Goal: Transaction & Acquisition: Purchase product/service

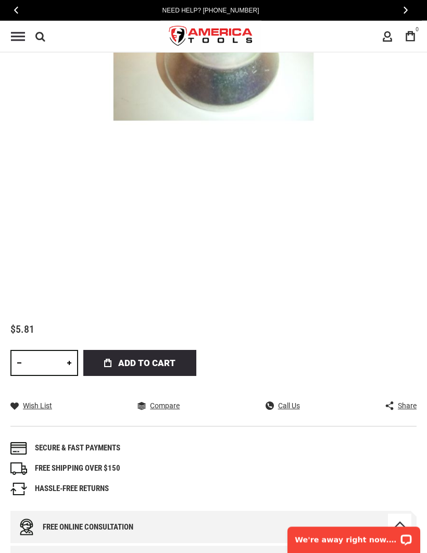
click at [72, 362] on link at bounding box center [69, 364] width 18 height 26
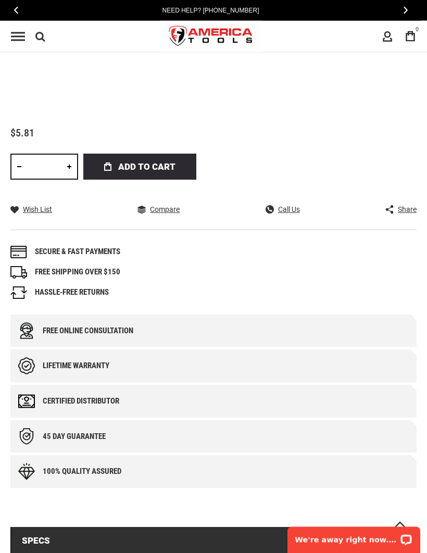
scroll to position [558, 0]
click at [141, 165] on span "Add to Cart" at bounding box center [146, 167] width 57 height 26
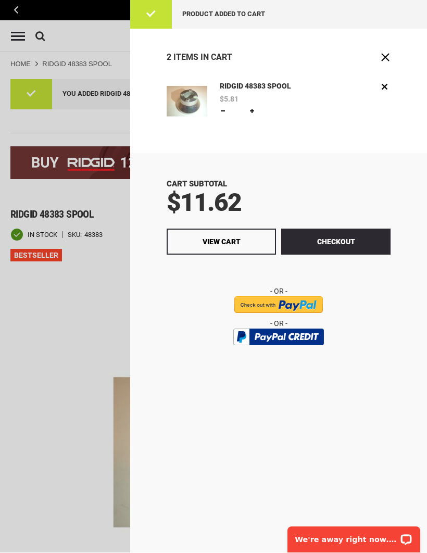
scroll to position [0, 0]
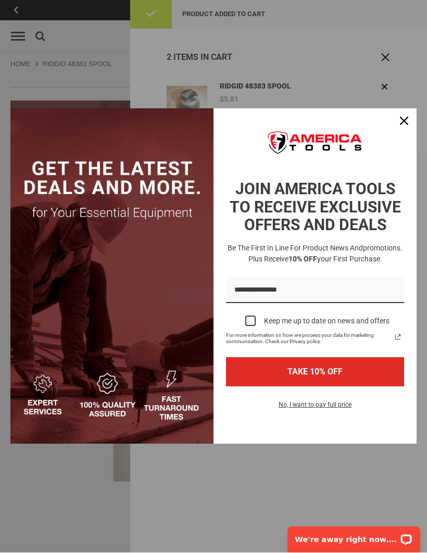
click at [406, 116] on div "Close" at bounding box center [404, 121] width 17 height 17
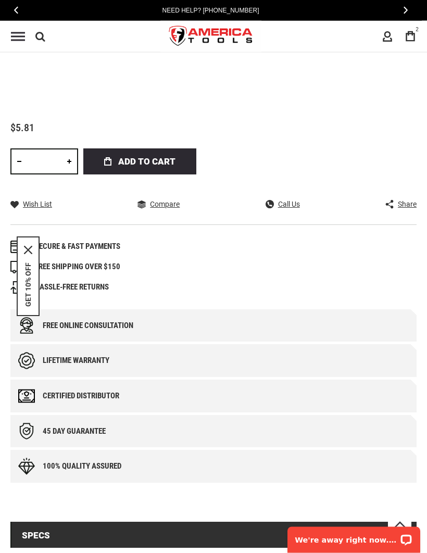
scroll to position [563, 0]
click at [140, 160] on span "Add to Cart" at bounding box center [146, 162] width 57 height 26
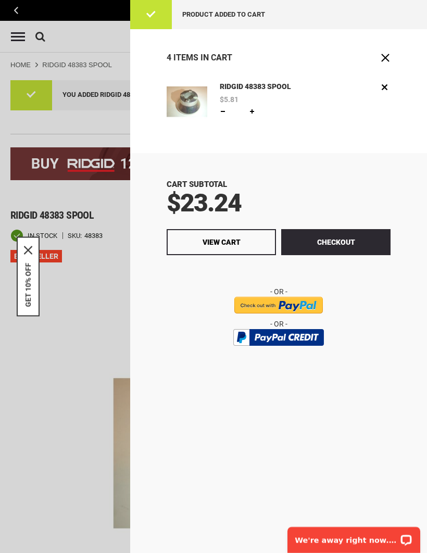
scroll to position [0, 0]
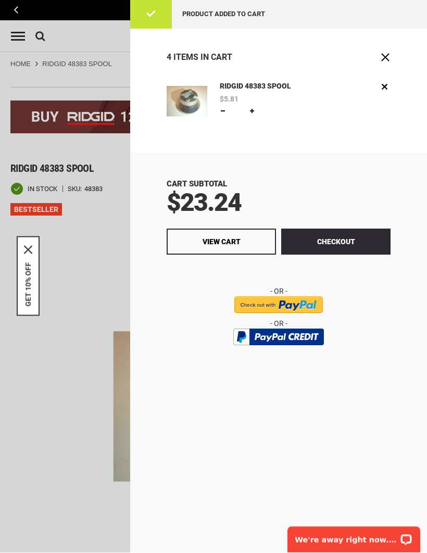
click at [356, 177] on div "Cart Subtotal $23.24 Checkout View Cart" at bounding box center [278, 353] width 297 height 400
click at [389, 81] on link "Remove" at bounding box center [385, 87] width 12 height 12
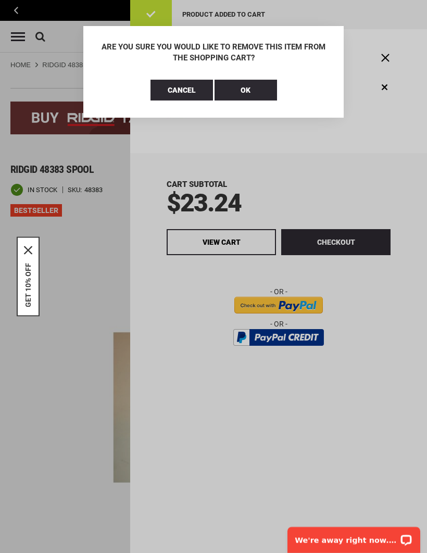
click at [187, 87] on span "Cancel" at bounding box center [182, 90] width 28 height 8
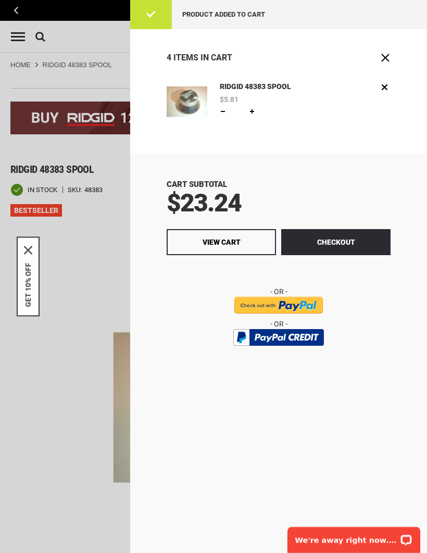
click at [28, 8] on div at bounding box center [213, 276] width 427 height 553
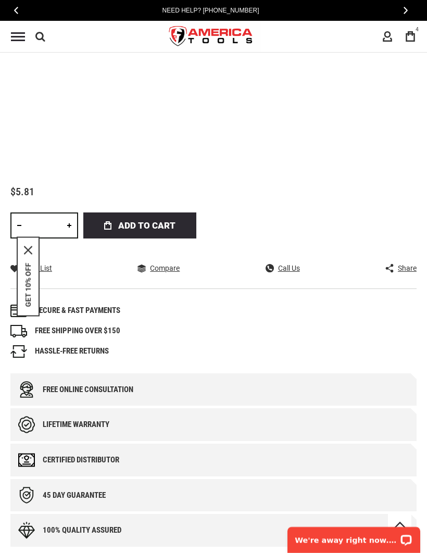
scroll to position [500, 0]
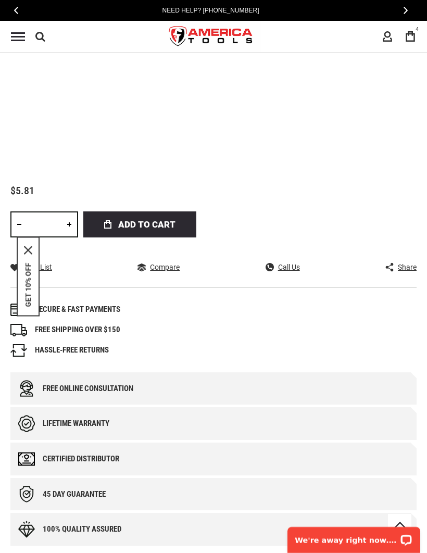
click at [17, 219] on link at bounding box center [19, 225] width 18 height 26
type input "*"
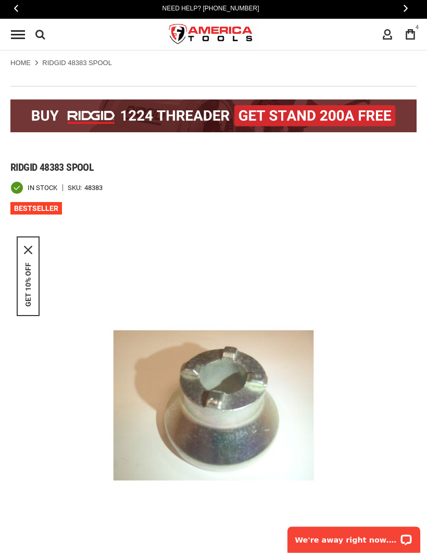
scroll to position [0, 0]
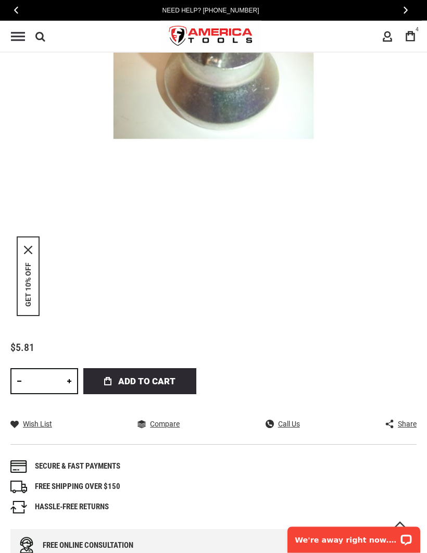
scroll to position [343, 0]
click at [130, 381] on span "Add to Cart" at bounding box center [146, 381] width 57 height 26
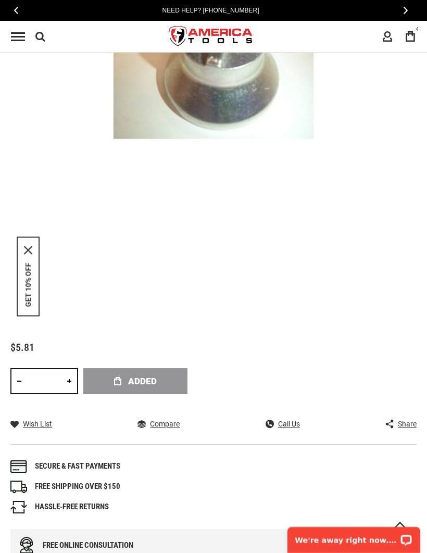
scroll to position [0, 0]
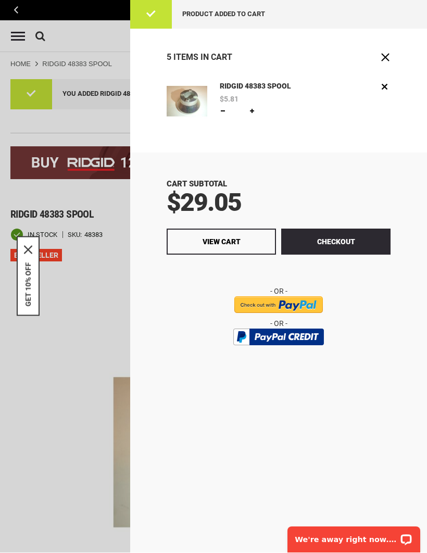
click at [220, 113] on link at bounding box center [223, 111] width 8 height 8
click at [224, 108] on link at bounding box center [223, 111] width 8 height 8
click at [222, 108] on link at bounding box center [223, 111] width 8 height 8
type input "*"
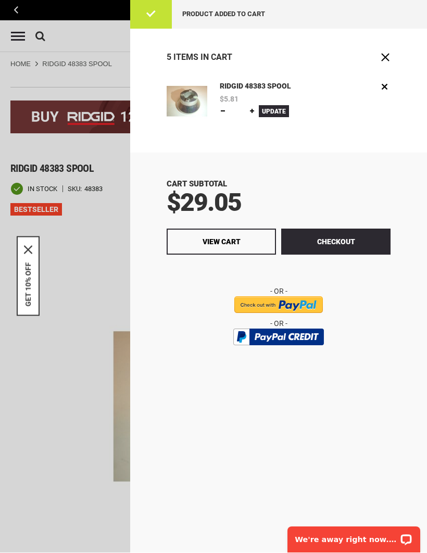
click at [280, 106] on button "Update" at bounding box center [274, 112] width 30 height 12
click at [214, 245] on link "View Cart" at bounding box center [221, 242] width 109 height 26
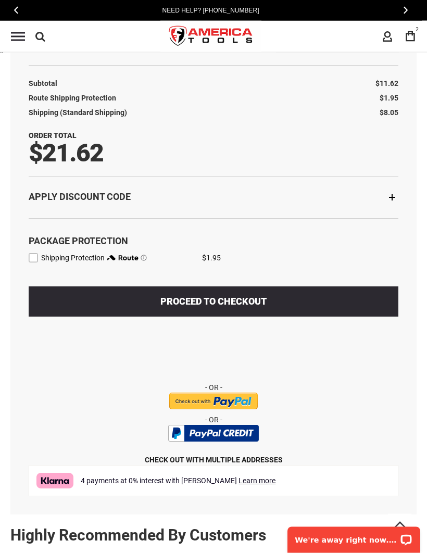
scroll to position [356, 0]
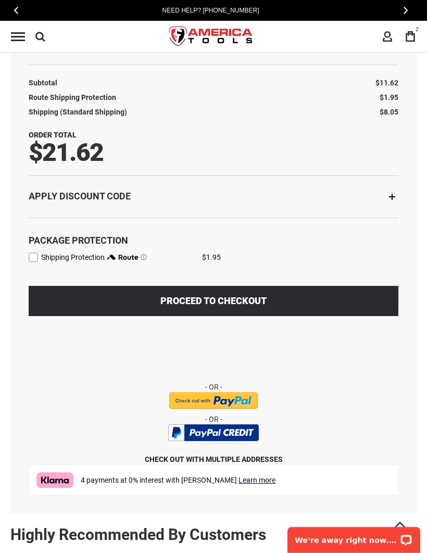
click at [334, 305] on button "Proceed to Checkout" at bounding box center [214, 301] width 370 height 30
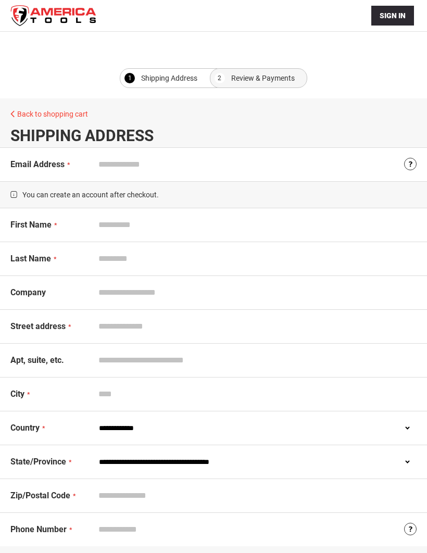
select select "**"
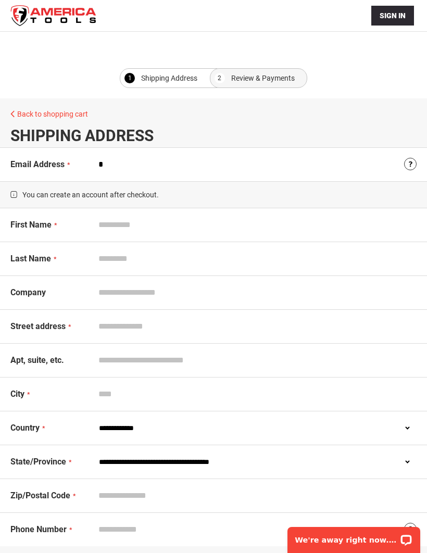
type input "**"
type input "**********"
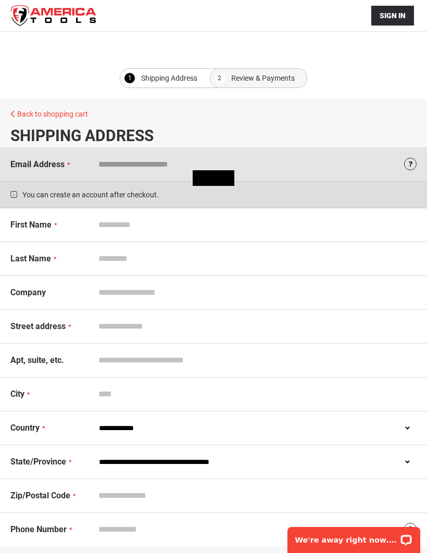
click at [107, 230] on input "First Name" at bounding box center [255, 225] width 323 height 20
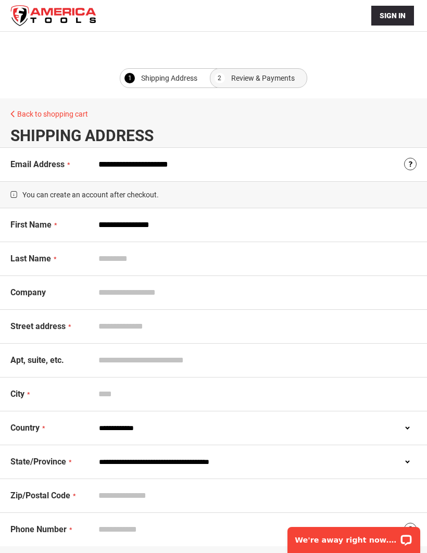
click at [268, 228] on input "**********" at bounding box center [255, 225] width 323 height 20
type input "********"
click at [103, 263] on input "Last Name" at bounding box center [255, 259] width 323 height 20
type input "*******"
click at [253, 331] on input "Street address" at bounding box center [255, 327] width 323 height 20
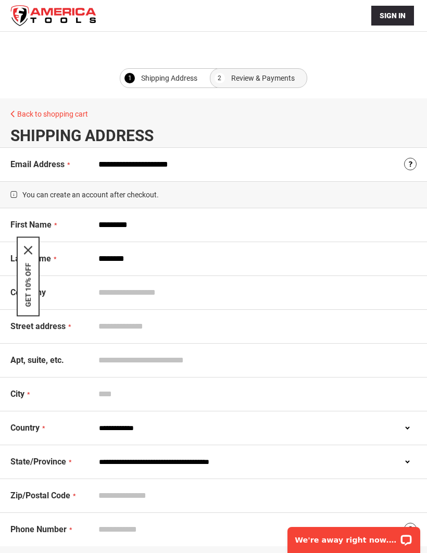
type input "**********"
type input "*********"
select select "**"
type input "*****"
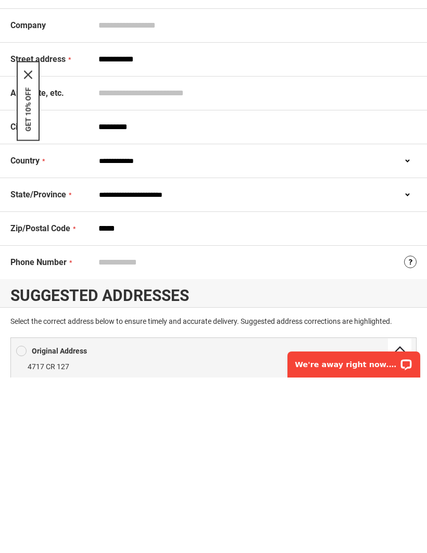
scroll to position [92, 0]
type input "**********"
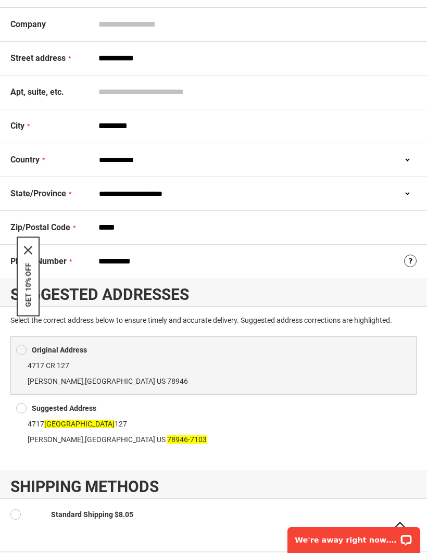
click at [27, 410] on div at bounding box center [24, 409] width 16 height 16
click at [23, 401] on span at bounding box center [21, 409] width 10 height 16
click at [24, 400] on div "Suggested Address 4717 County Road 127 Ledbetter , TX US 78946-7103" at bounding box center [213, 424] width 406 height 58
click at [35, 357] on label "Original Address" at bounding box center [59, 350] width 55 height 16
click at [52, 412] on b "Suggested Address" at bounding box center [64, 408] width 65 height 8
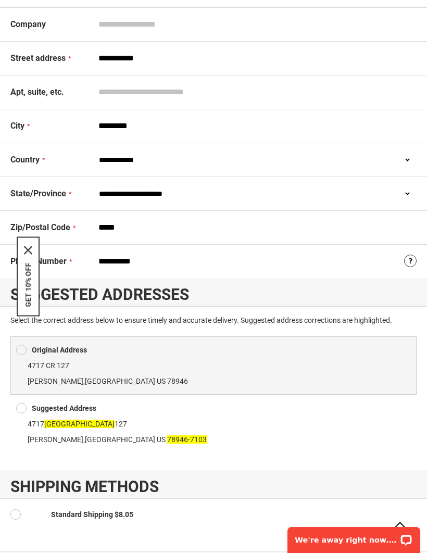
type input "**********"
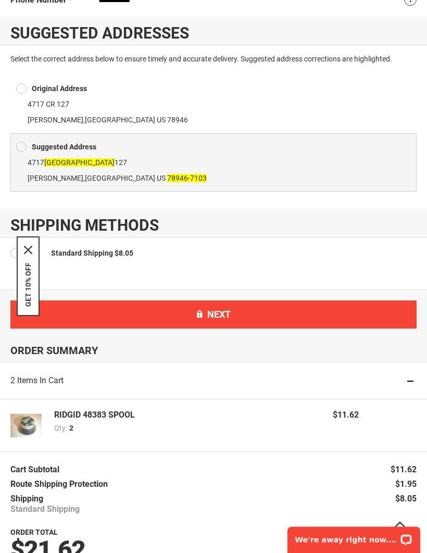
scroll to position [531, 0]
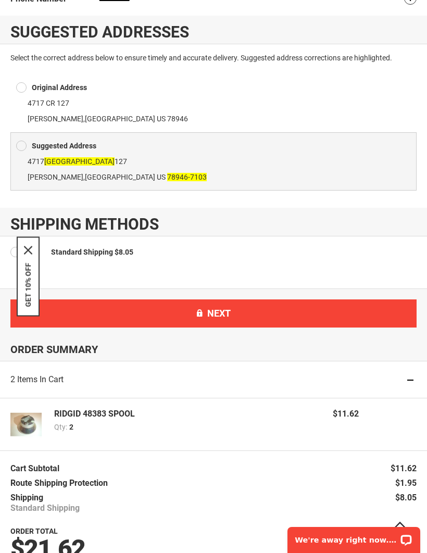
click at [311, 311] on button "Next" at bounding box center [213, 314] width 406 height 28
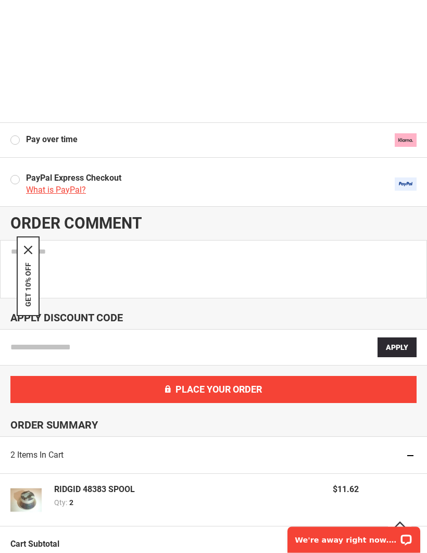
scroll to position [392, 0]
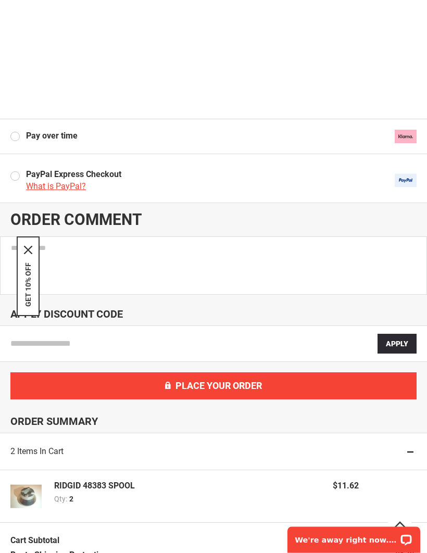
click at [20, 175] on label "PayPal Express Checkout What is PayPal?" at bounding box center [213, 181] width 406 height 24
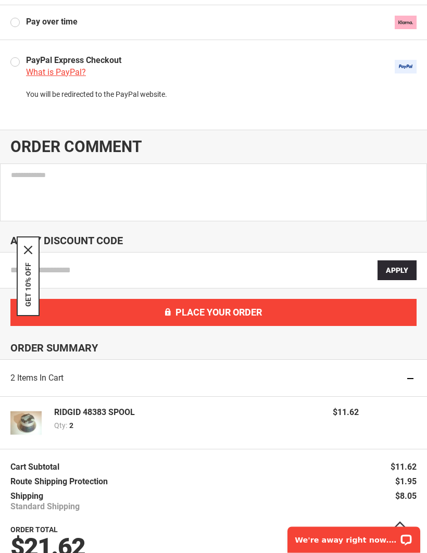
scroll to position [253, 0]
click at [30, 279] on button "GET 10% OFF" at bounding box center [28, 285] width 8 height 44
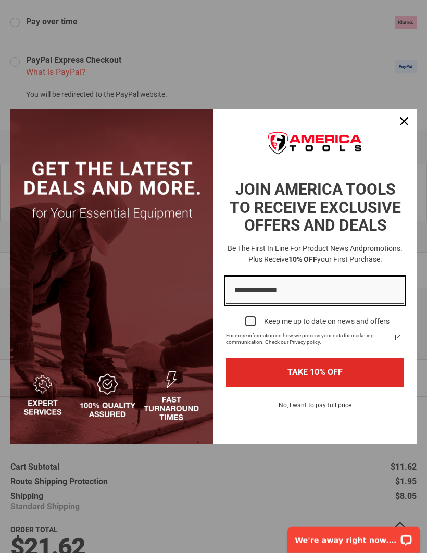
click at [294, 293] on input "Email field" at bounding box center [315, 291] width 178 height 27
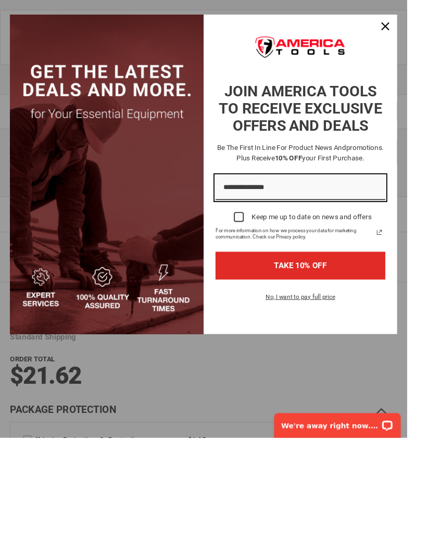
scroll to position [251, 0]
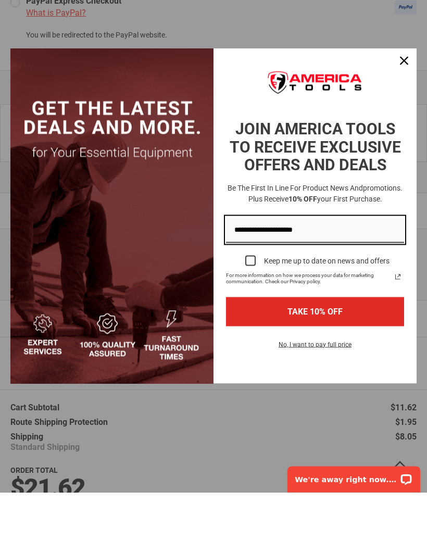
type input "**********"
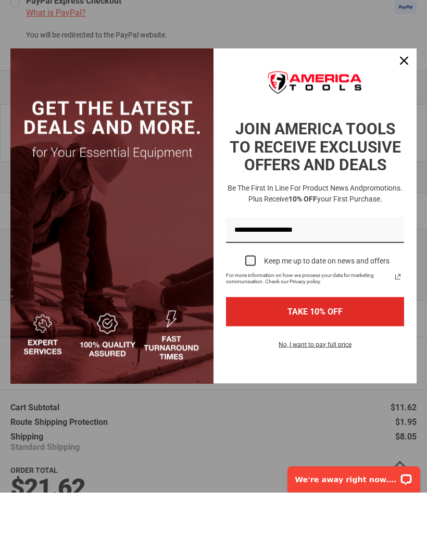
click at [344, 358] on button "TAKE 10% OFF" at bounding box center [315, 372] width 178 height 29
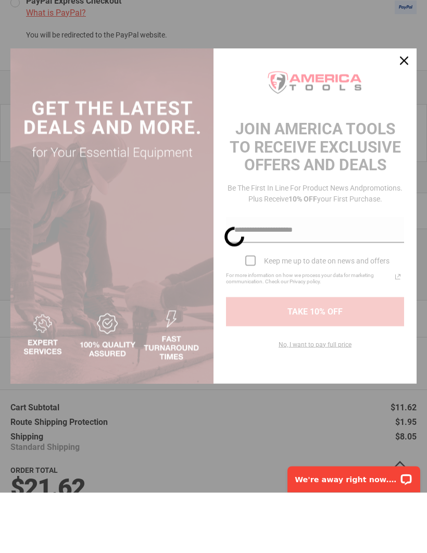
scroll to position [312, 0]
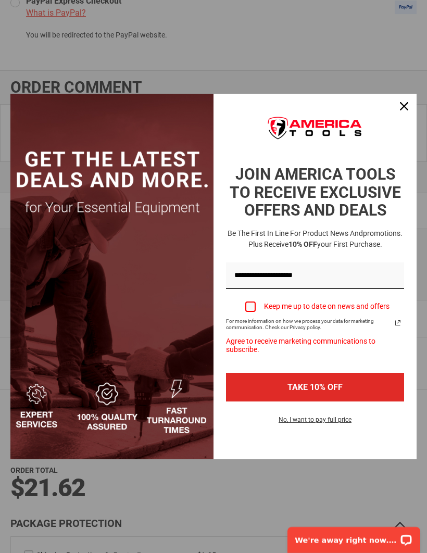
click at [248, 318] on label "Keep me up to date on news and offers" at bounding box center [315, 306] width 178 height 23
click at [251, 318] on label "Keep me up to date on news and offers" at bounding box center [315, 306] width 178 height 23
click at [402, 110] on icon "close icon" at bounding box center [404, 106] width 8 height 8
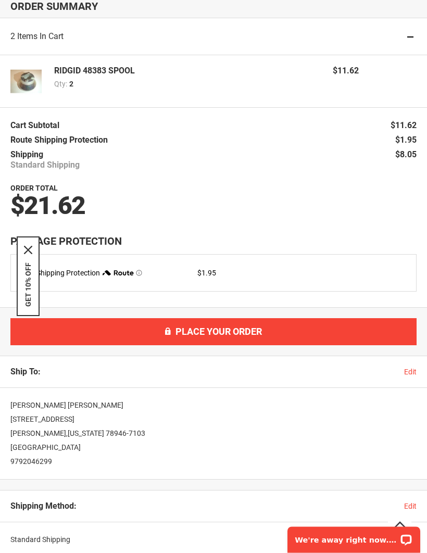
scroll to position [595, 0]
click at [304, 328] on button "Place Your Order" at bounding box center [213, 331] width 406 height 27
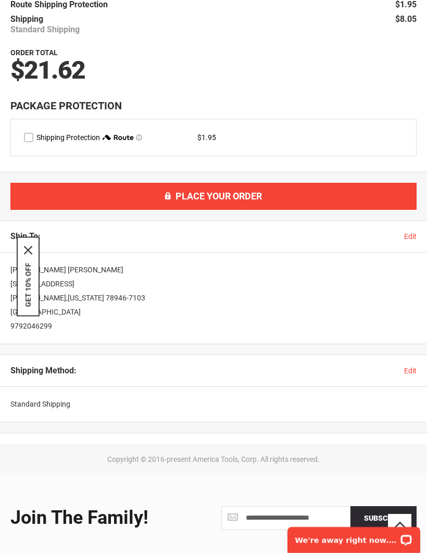
click at [358, 253] on div "Benjamin Schatte 4717 County Road 127 Ledbetter , Texas 78946-7103 United State…" at bounding box center [213, 299] width 427 height 92
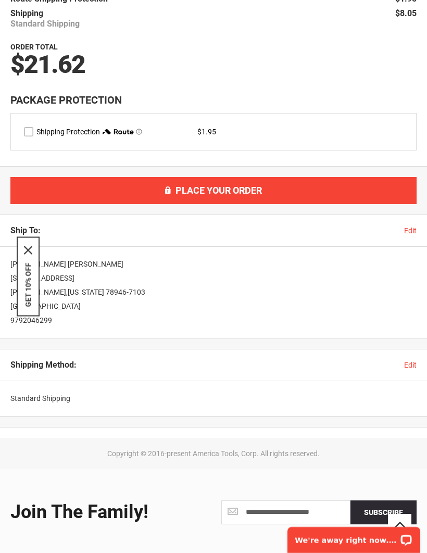
scroll to position [732, 0]
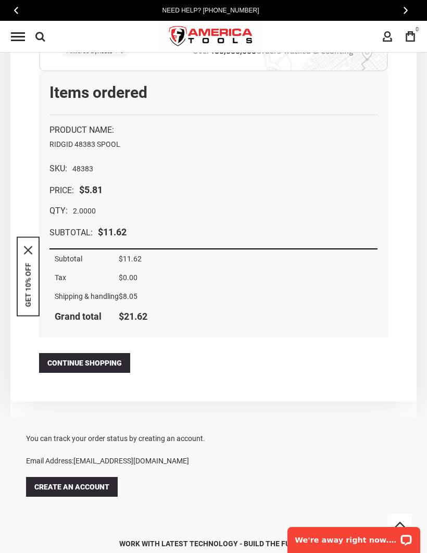
scroll to position [759, 0]
